Goal: Task Accomplishment & Management: Complete application form

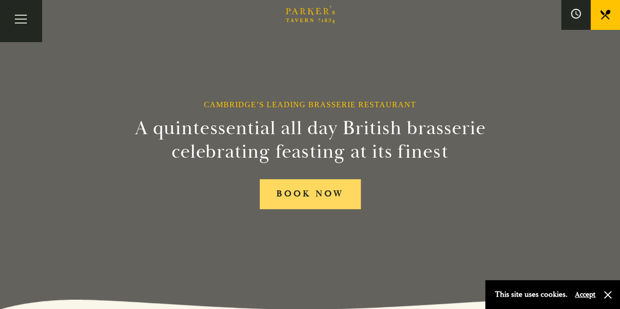
click at [309, 192] on link "BOOK NOW" at bounding box center [310, 194] width 101 height 30
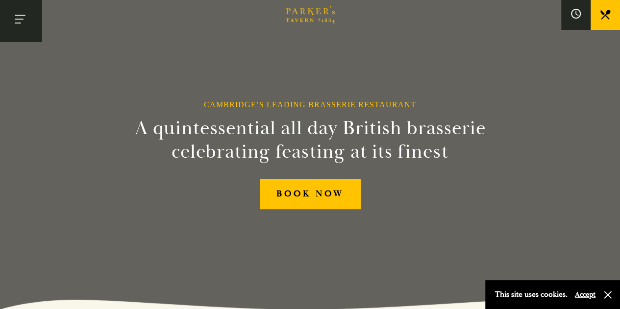
click at [19, 28] on button "Toggle navigation" at bounding box center [21, 21] width 42 height 42
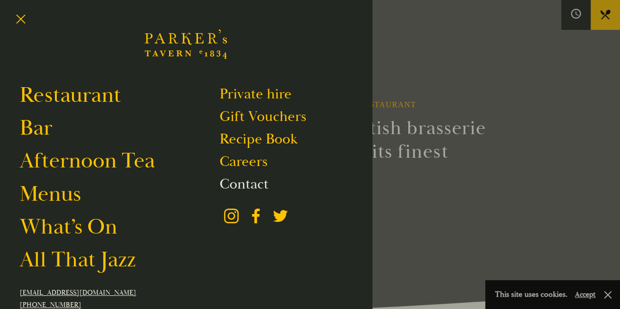
click at [243, 188] on link "Contact" at bounding box center [243, 184] width 49 height 19
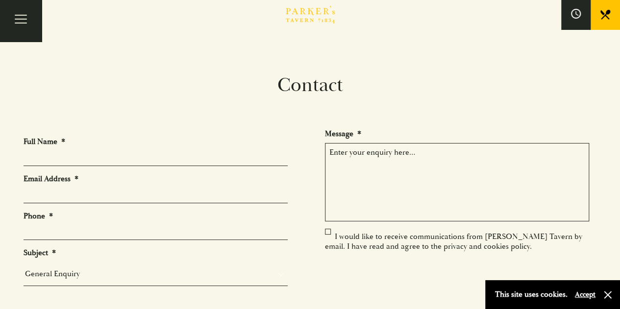
click at [228, 158] on input "Full Name *" at bounding box center [156, 158] width 264 height 15
type input "aurelia rose"
type input "07384918102"
click at [142, 192] on input "Email Address *" at bounding box center [156, 195] width 264 height 15
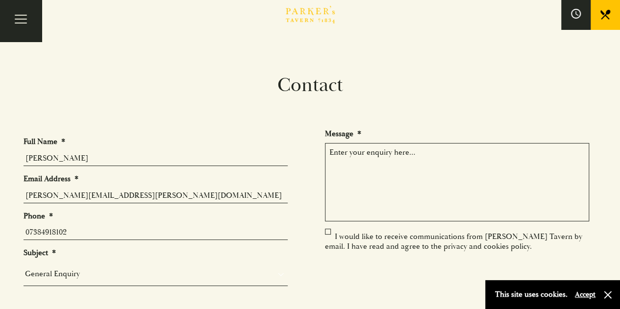
type input "aurelia.rose@astrazeneca.com"
click at [82, 272] on select "General Enquiry Private Bookings Group Bookings Events" at bounding box center [156, 274] width 264 height 14
select select "Group Bookings"
click at [24, 267] on select "General Enquiry Private Bookings Group Bookings Events" at bounding box center [156, 274] width 264 height 14
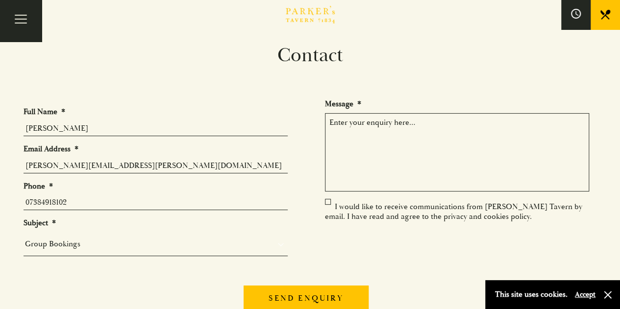
scroll to position [26, 0]
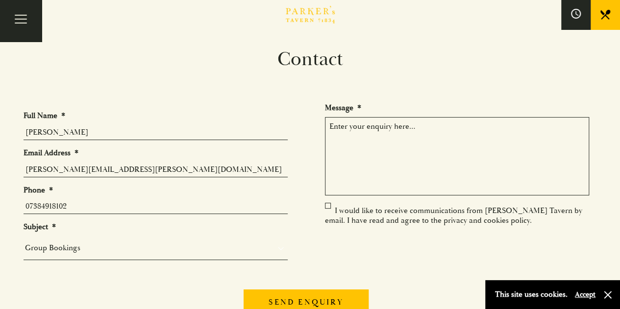
click at [379, 125] on textarea "Message *" at bounding box center [457, 156] width 264 height 78
click at [379, 126] on textarea "We have a group of our team visiting Cambridge" at bounding box center [457, 156] width 264 height 78
click at [512, 129] on textarea "We have members of our team visiting Cambridge" at bounding box center [457, 156] width 264 height 78
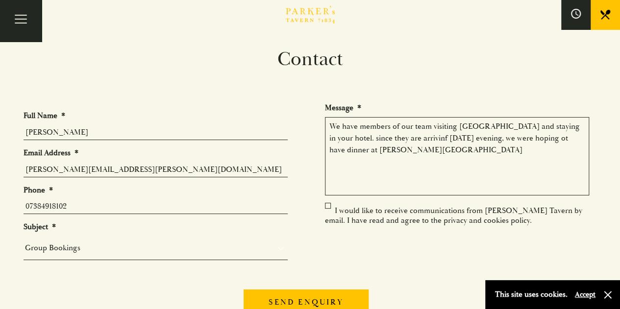
click at [386, 134] on textarea "We have members of our team visiting Cambridge and staying in your hotel. since…" at bounding box center [457, 156] width 264 height 78
click at [399, 137] on textarea "We have members of our team visiting Cambridge and staying in your hotel. since…" at bounding box center [457, 156] width 264 height 78
click at [389, 150] on textarea "We have members of our team visiting Cambridge and staying in your hotel. since…" at bounding box center [457, 156] width 264 height 78
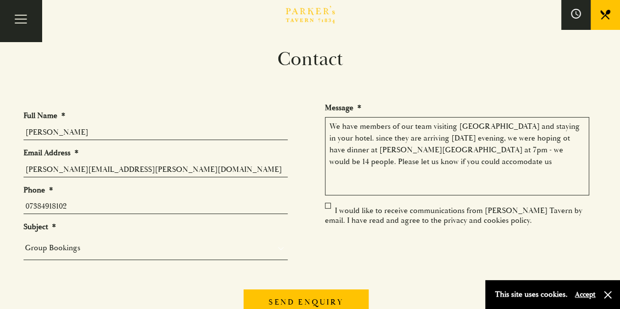
click at [368, 160] on textarea "We have members of our team visiting Cambridge and staying in your hotel. since…" at bounding box center [457, 156] width 264 height 78
click at [340, 159] on textarea "We have members of our team visiting Cambridge and staying in your hotel. since…" at bounding box center [457, 156] width 264 height 78
click at [392, 159] on textarea "We have members of our team visiting Cambridge and staying in your hotel. since…" at bounding box center [457, 156] width 264 height 78
type textarea "We have members of our team visiting Cambridge and staying in your hotel. since…"
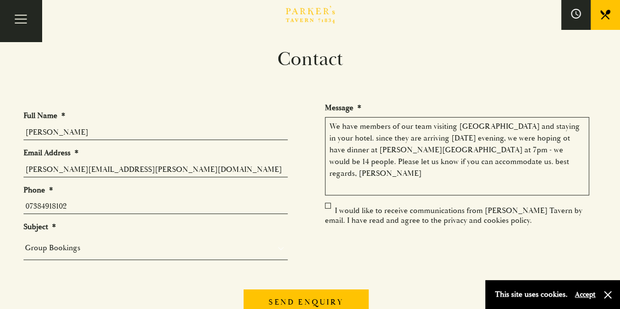
click at [331, 207] on label "I would like to receive communications from Parker’s Tavern by email. I have re…" at bounding box center [453, 216] width 257 height 20
click at [327, 212] on input "I would like to receive communications from Parker’s Tavern by email. I have re…" at bounding box center [327, 212] width 0 height 0
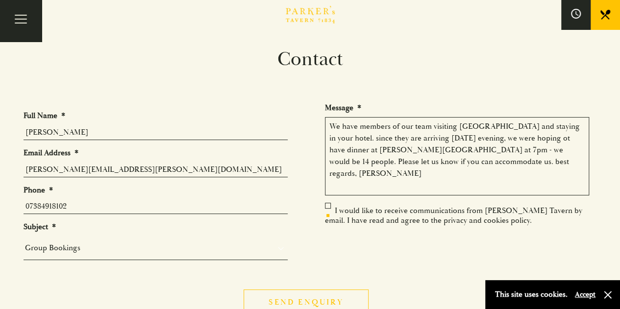
click at [293, 301] on input "Send enquiry" at bounding box center [306, 302] width 125 height 25
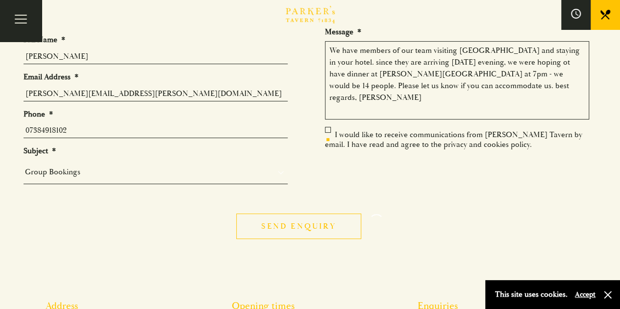
scroll to position [103, 0]
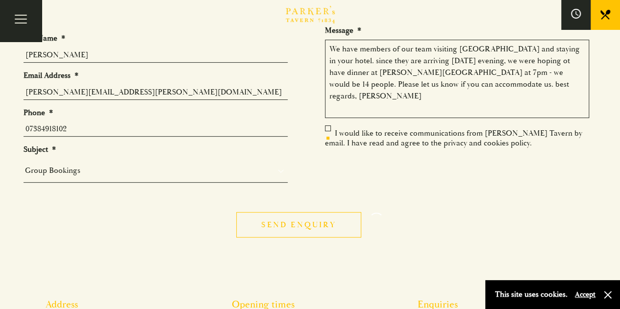
click at [305, 213] on input "Send enquiry" at bounding box center [298, 224] width 125 height 25
click at [289, 230] on input "Send enquiry" at bounding box center [298, 224] width 125 height 25
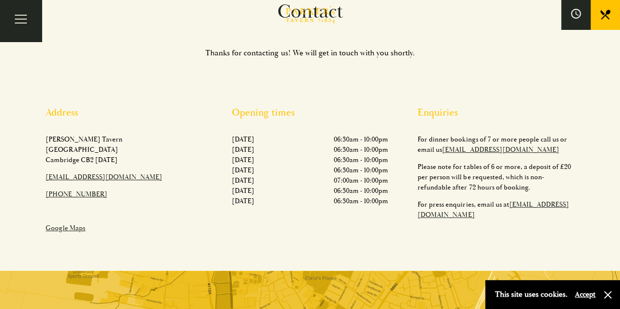
scroll to position [73, 0]
